Goal: Ask a question

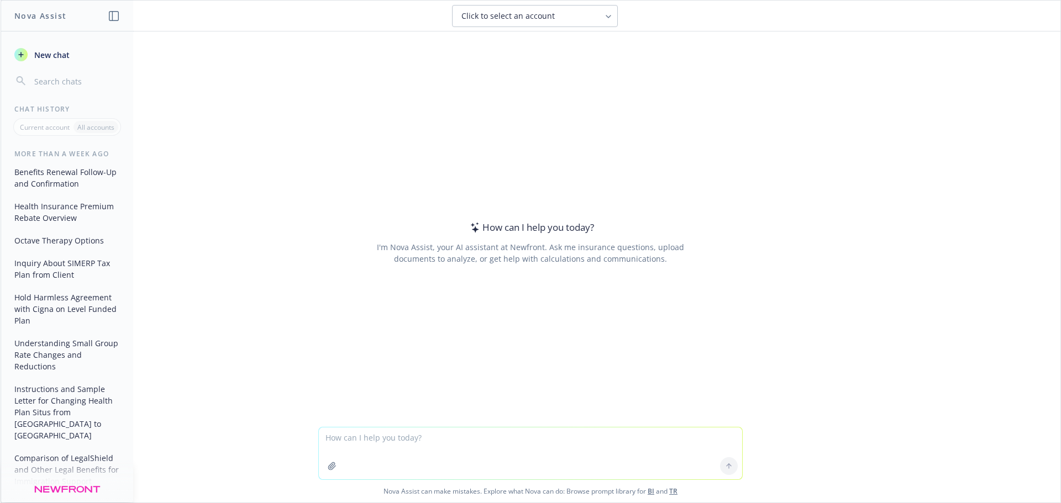
click at [48, 59] on span "New chat" at bounding box center [51, 55] width 38 height 12
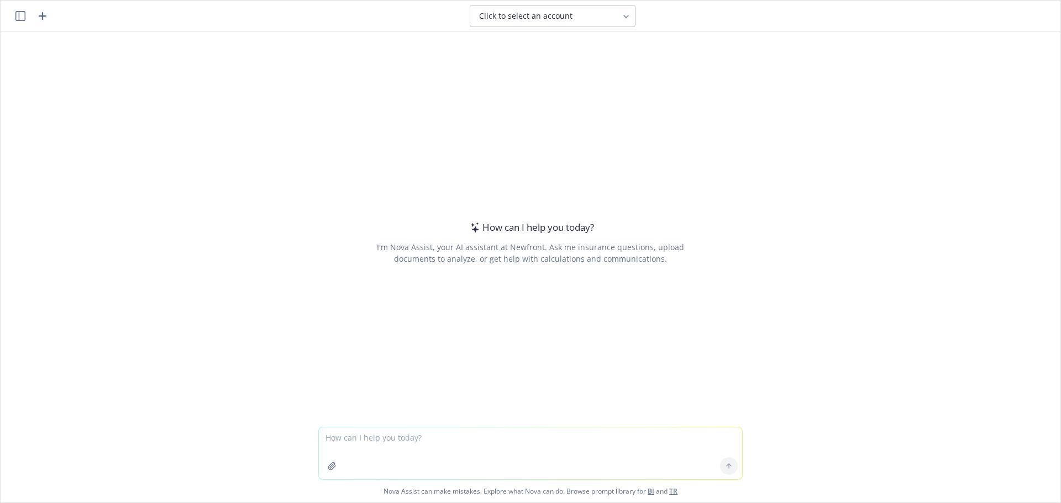
click at [438, 440] on textarea at bounding box center [530, 454] width 423 height 52
type textarea "What is the NAICS code for SEI?"
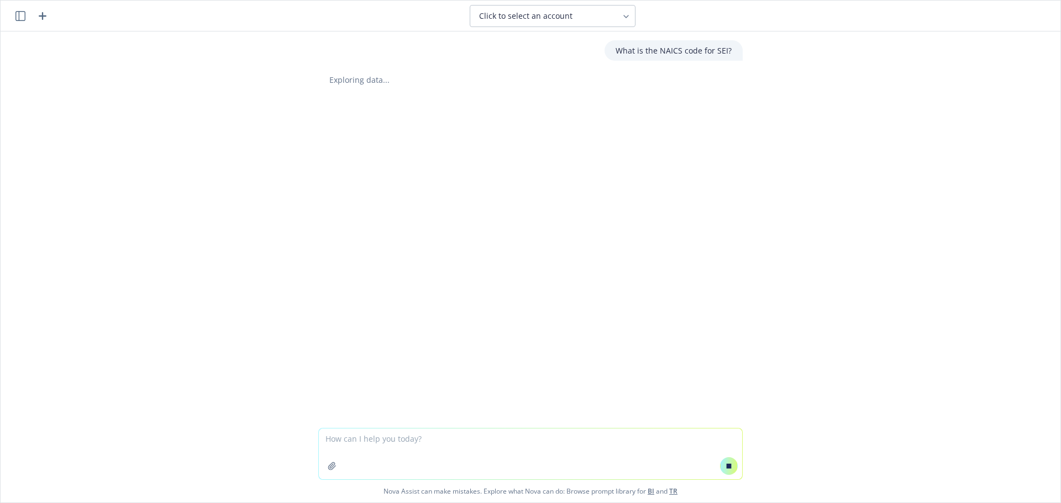
paste textarea "Strategic Energy Innovation"
type textarea "Strategic Energy Innovation"
click at [727, 469] on icon at bounding box center [729, 466] width 5 height 5
click at [754, 400] on div "What is the NAICS code for SEI? Exploring data... Copy to clipboard Thumbs up T…" at bounding box center [531, 229] width 1060 height 396
click at [17, 18] on icon "button" at bounding box center [20, 16] width 10 height 10
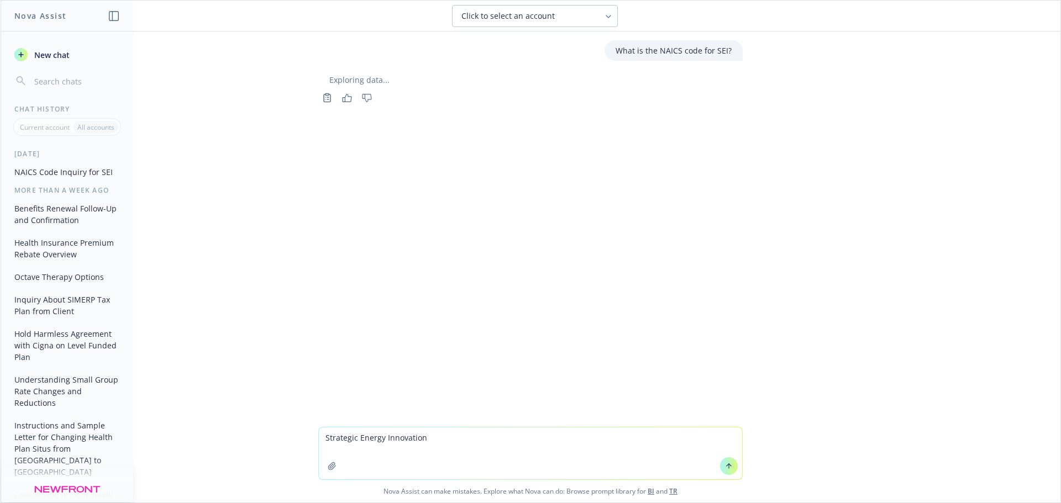
click at [45, 54] on span "New chat" at bounding box center [51, 55] width 38 height 12
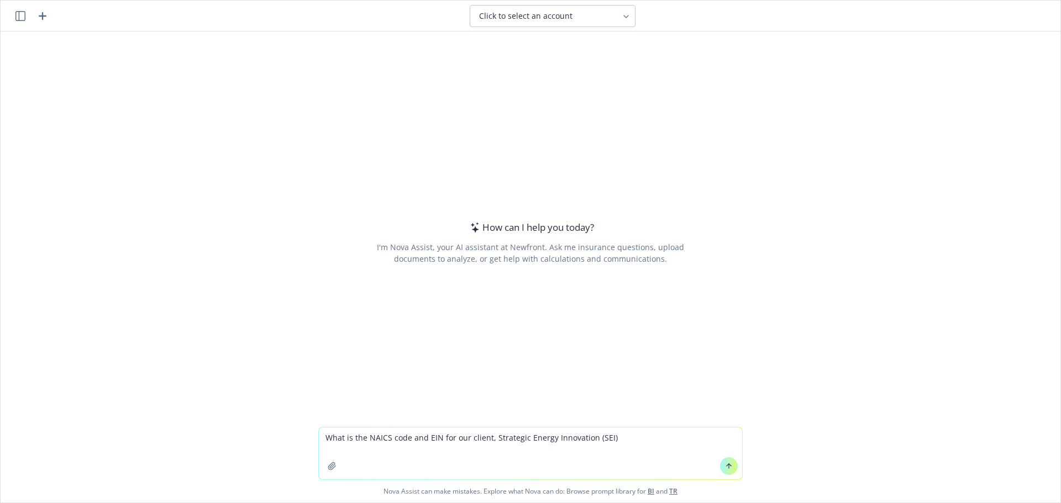
type textarea "What is the NAICS code and EIN for our client, Strategic Energy Innovation (SEI…"
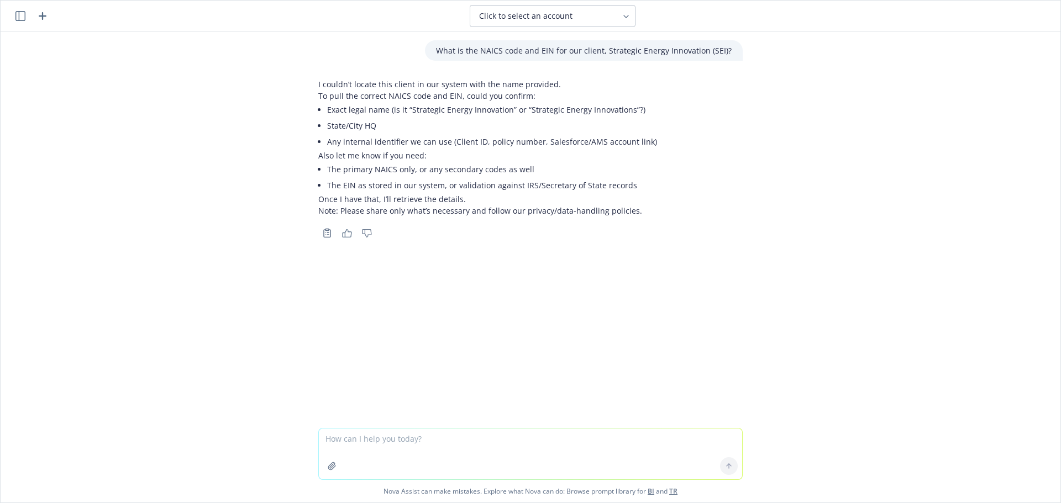
paste textarea "Strategic Energy Innovation"
type textarea "Strategic Energy Innovations in [GEOGRAPHIC_DATA], [GEOGRAPHIC_DATA]"
click at [728, 469] on icon at bounding box center [729, 466] width 8 height 8
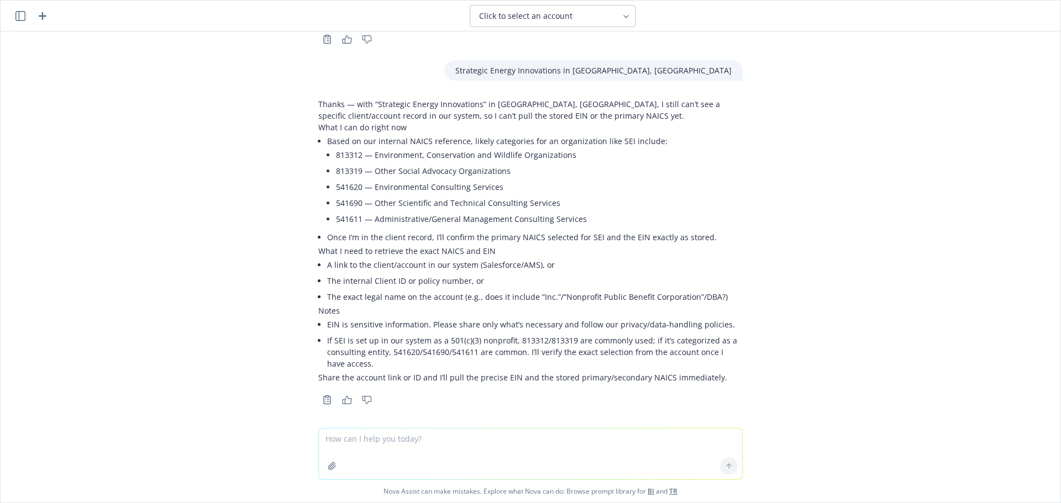
scroll to position [200, 0]
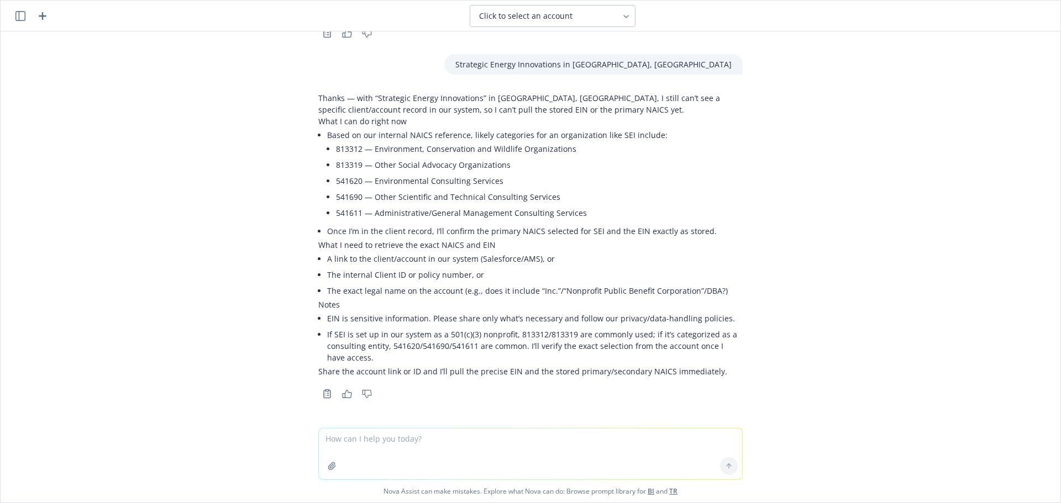
click at [576, 433] on textarea at bounding box center [530, 454] width 423 height 51
type textarea "h"
paste textarea "[URL][DOMAIN_NAME]"
type textarea "this is the client account link in Salesforce: [URL][DOMAIN_NAME]"
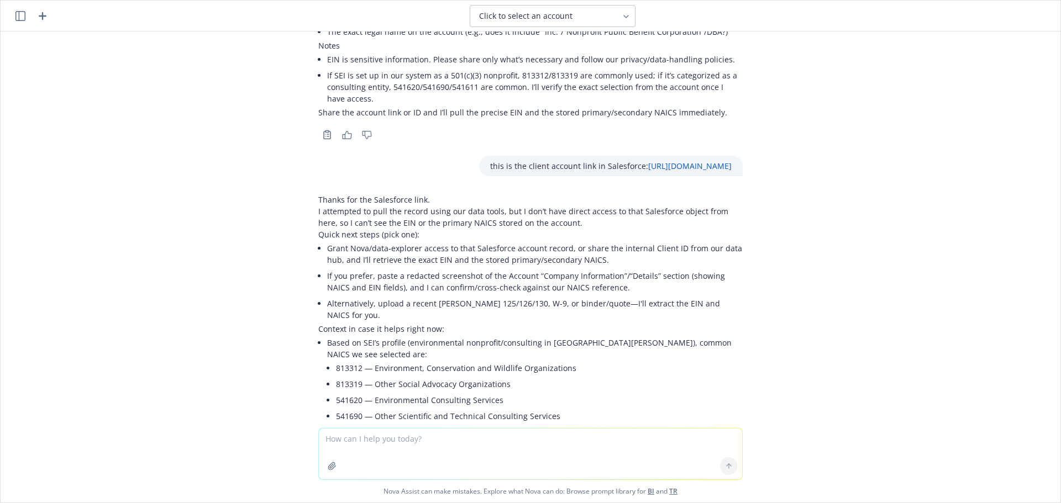
scroll to position [552, 0]
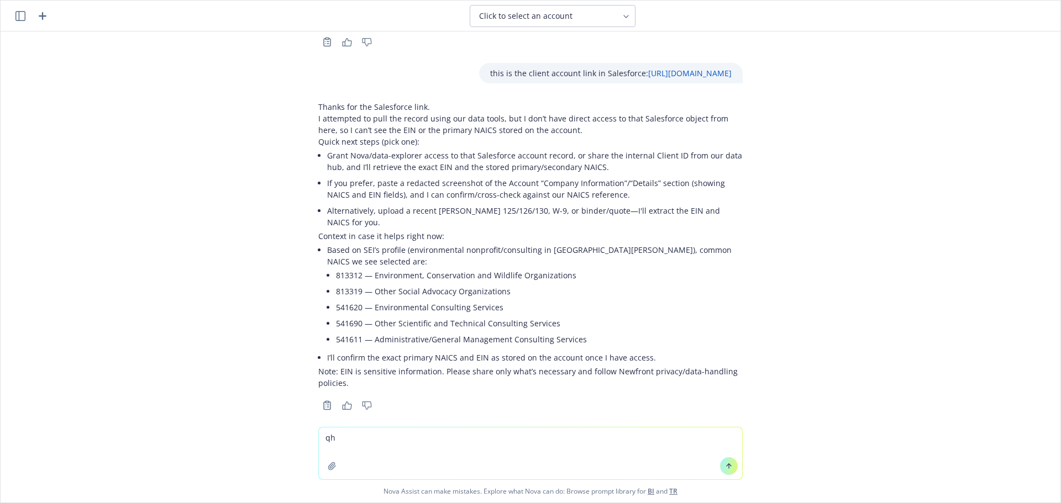
type textarea "q"
type textarea "What does it mean to have inter-regional members w/[PERSON_NAME]?"
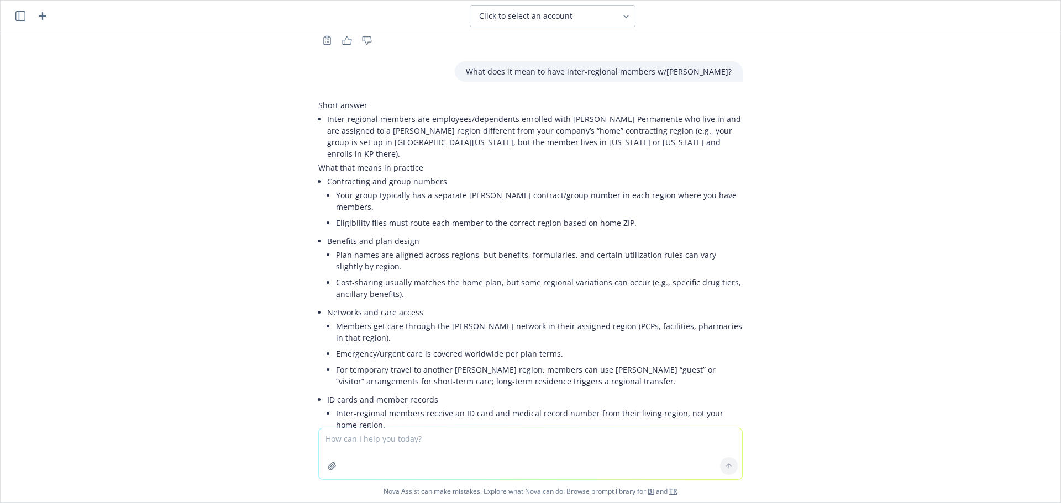
scroll to position [898, 0]
